Goal: Information Seeking & Learning: Understand process/instructions

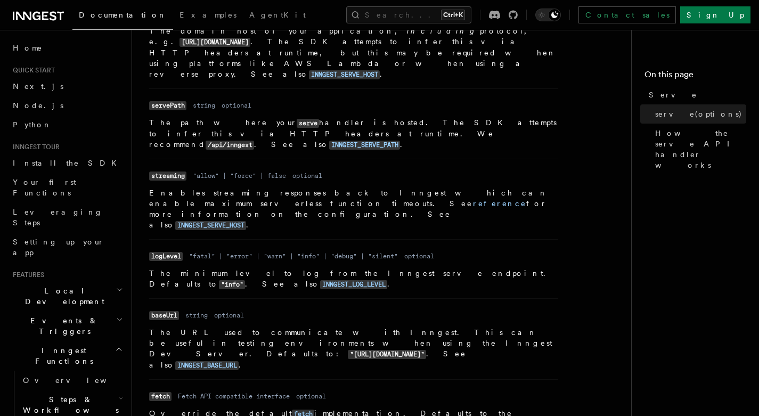
scroll to position [670, 0]
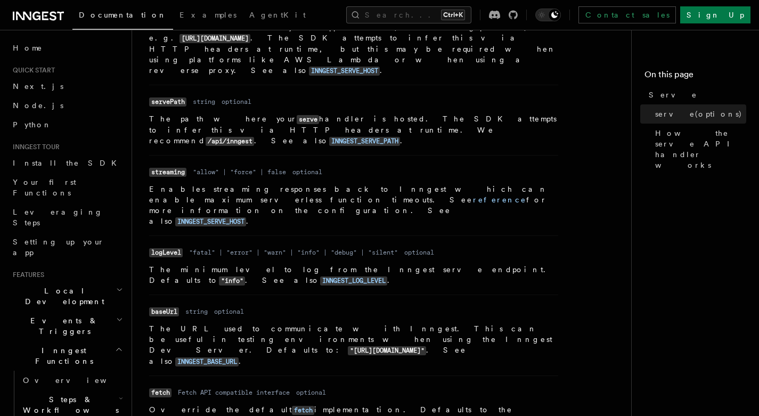
drag, startPoint x: 286, startPoint y: 246, endPoint x: 192, endPoint y: 242, distance: 93.3
click at [348, 346] on code ""https://api.inngest.com/"" at bounding box center [387, 350] width 78 height 9
click at [359, 376] on li "Name fetch Type Fetch API compatible interface Required optional Description Ov…" at bounding box center [353, 405] width 409 height 59
click at [239, 357] on code "INNGEST_BASE_URL" at bounding box center [206, 361] width 63 height 9
drag, startPoint x: 286, startPoint y: 249, endPoint x: 193, endPoint y: 249, distance: 92.7
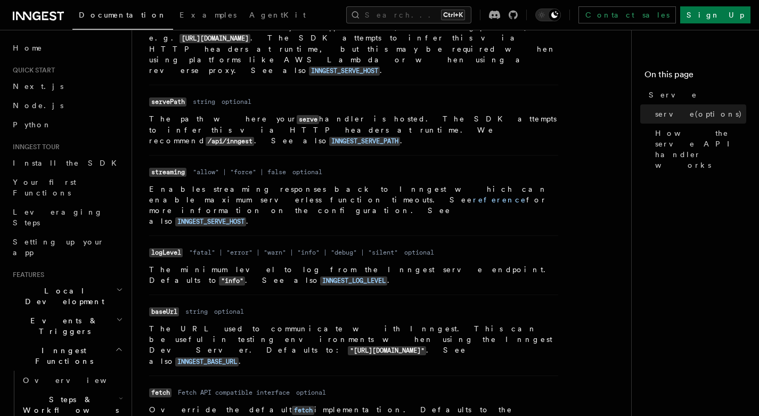
click at [348, 346] on code ""https://api.inngest.com/"" at bounding box center [387, 350] width 78 height 9
copy code "https://api.inngest.com/"
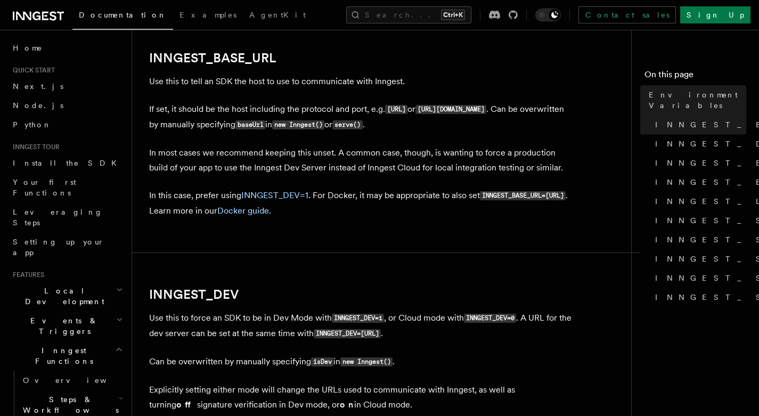
scroll to position [563, 0]
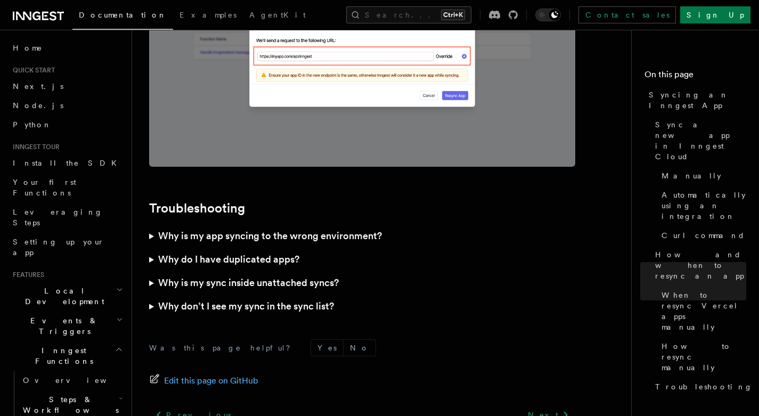
scroll to position [3122, 0]
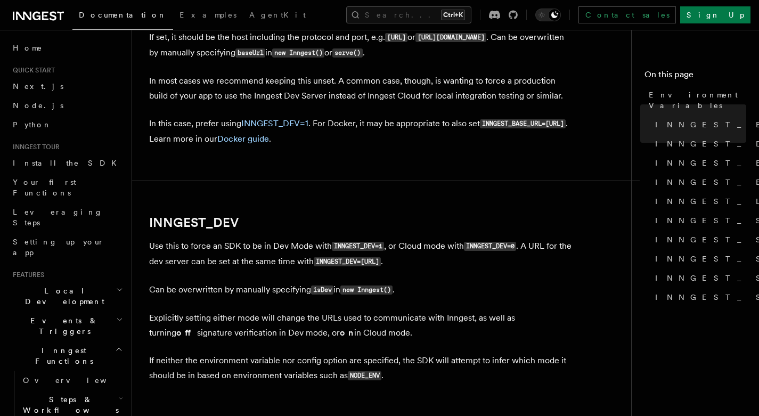
scroll to position [632, 0]
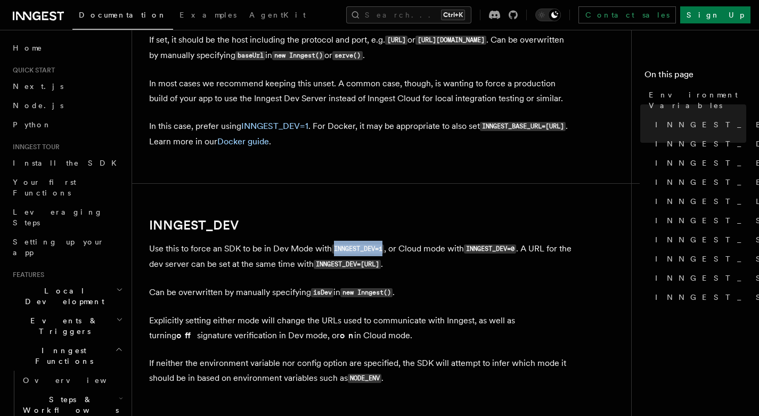
drag, startPoint x: 384, startPoint y: 251, endPoint x: 335, endPoint y: 254, distance: 49.1
click at [335, 254] on code "INNGEST_DEV=1" at bounding box center [358, 249] width 52 height 9
copy code "INNGEST_DEV=1"
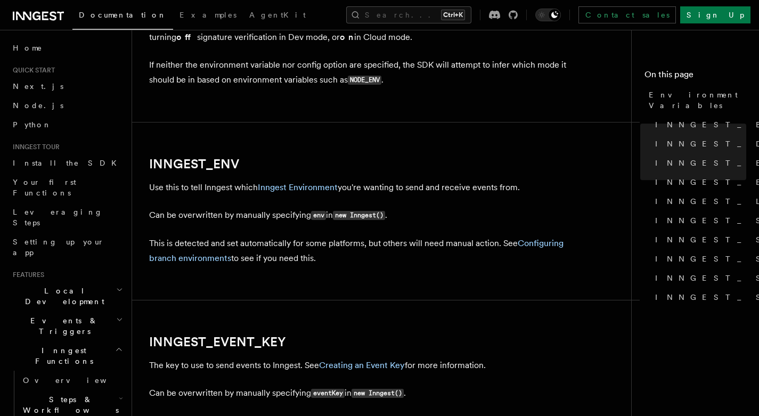
scroll to position [951, 0]
